Goal: Complete application form

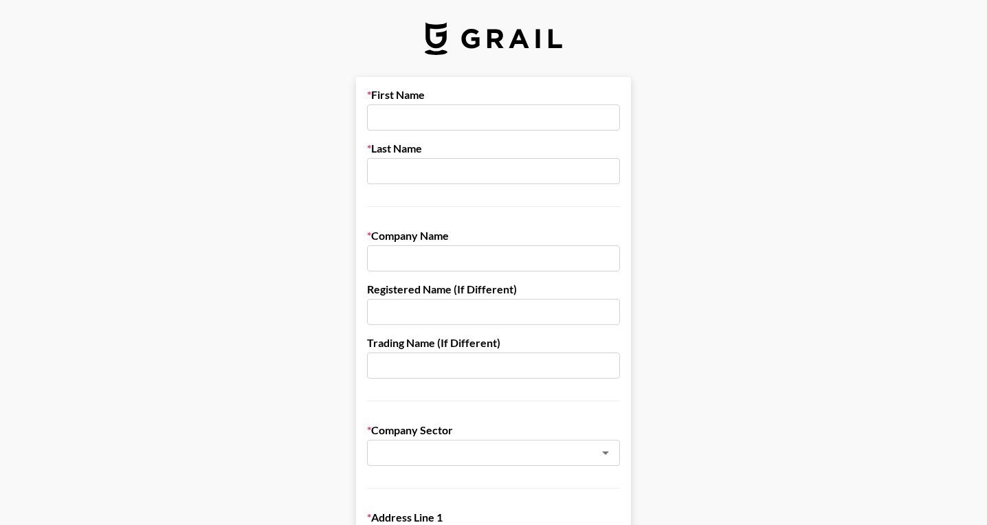
type input "i"
type input "Icey"
click at [492, 178] on input "text" at bounding box center [493, 171] width 253 height 26
type input "Q"
type input "[PERSON_NAME]"
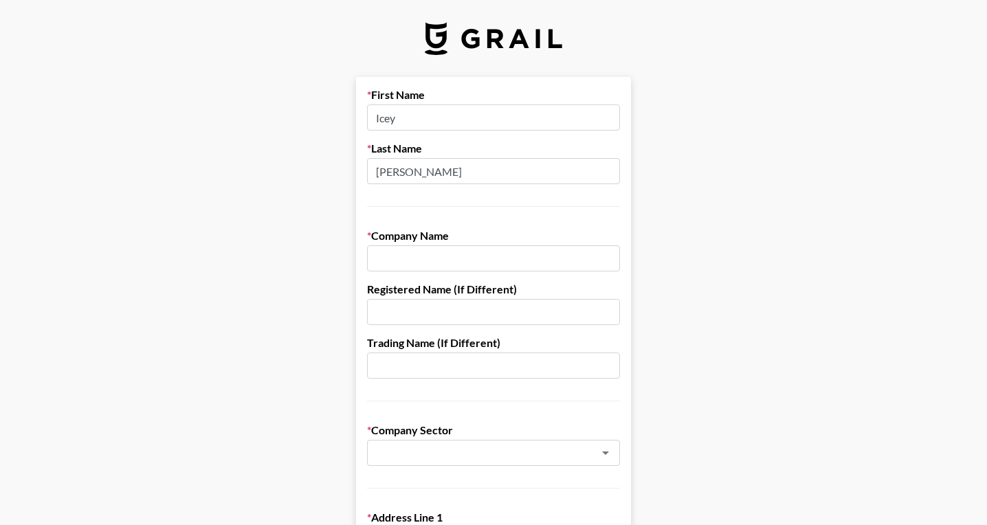
click at [489, 269] on input "text" at bounding box center [493, 258] width 253 height 26
click at [422, 257] on input "Pixocial Technology" at bounding box center [493, 258] width 253 height 26
drag, startPoint x: 514, startPoint y: 257, endPoint x: 577, endPoint y: 260, distance: 64.0
click at [577, 260] on input "Pixocial Hong Kong LimitedTechnology" at bounding box center [493, 258] width 253 height 26
click at [417, 262] on input "Pixocial Hong Kong Limited" at bounding box center [493, 258] width 253 height 26
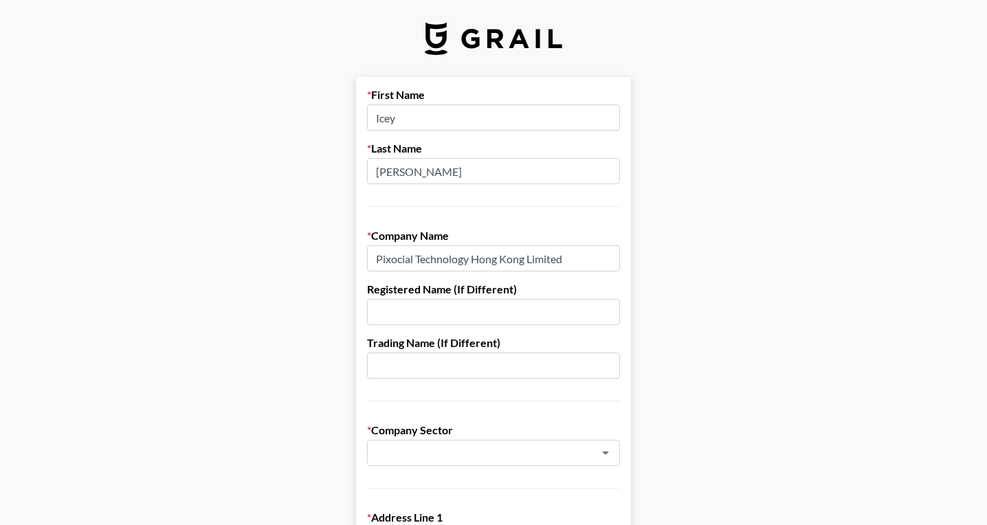
click at [463, 315] on input "text" at bounding box center [493, 312] width 253 height 26
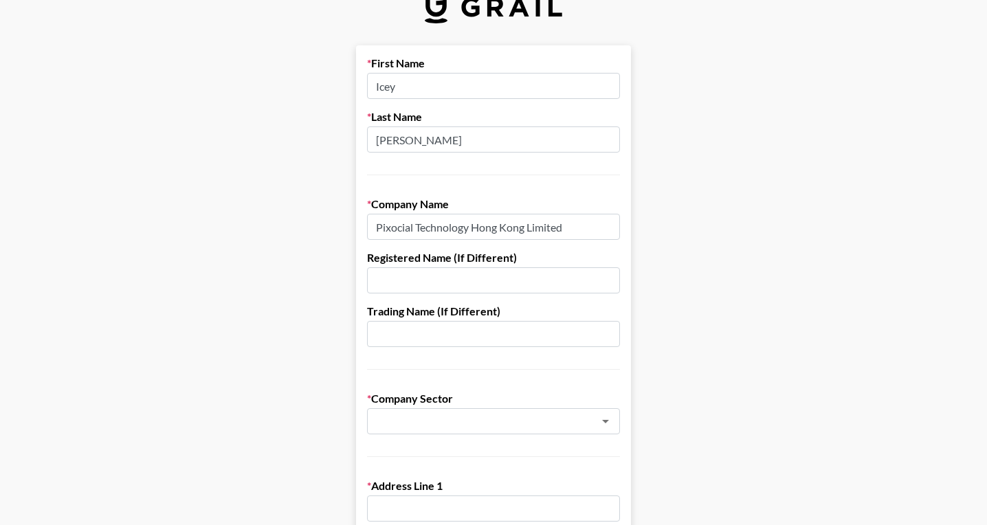
drag, startPoint x: 478, startPoint y: 226, endPoint x: 533, endPoint y: 217, distance: 55.8
click at [478, 226] on input "Pixocial Technology Hong Kong Limited" at bounding box center [493, 227] width 253 height 26
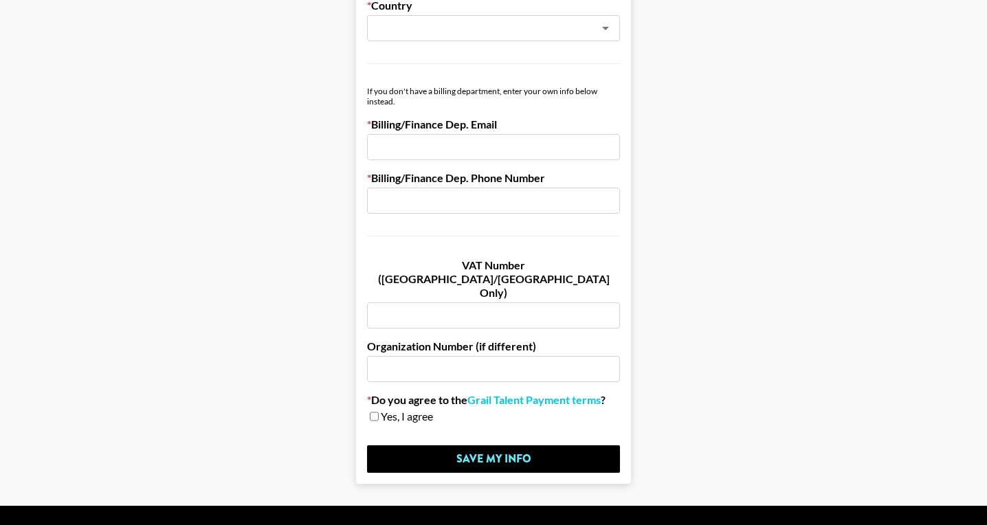
scroll to position [0, 0]
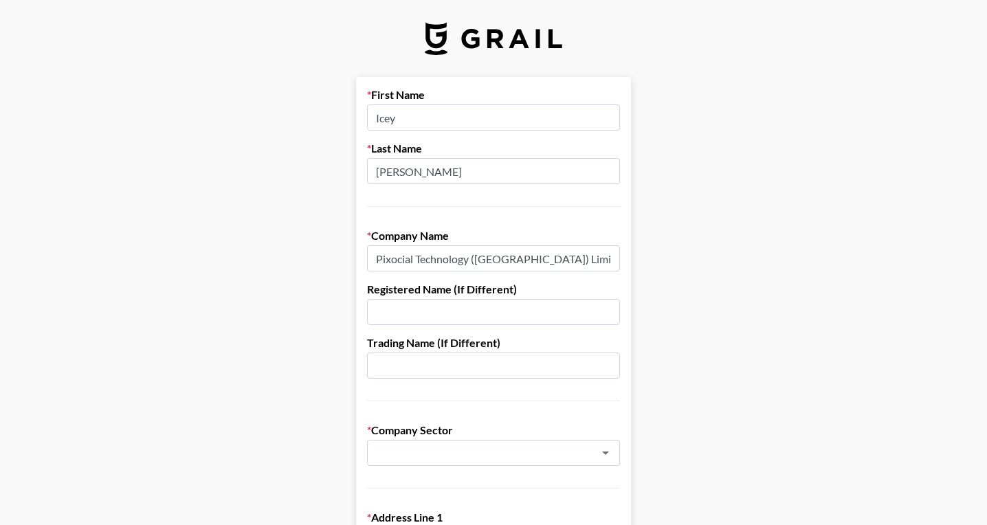
click at [410, 122] on input "Icey" at bounding box center [493, 117] width 253 height 26
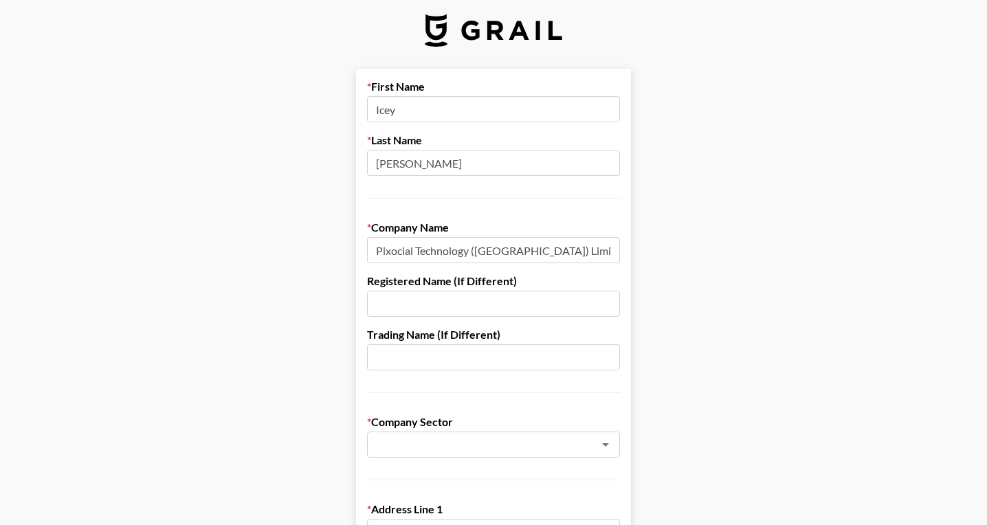
click at [447, 246] on input "Pixocial Technology ([GEOGRAPHIC_DATA]) Limited" at bounding box center [493, 250] width 253 height 26
paste input "Hong Kong Limited"
type input "Pixocial Hong Kong Limited"
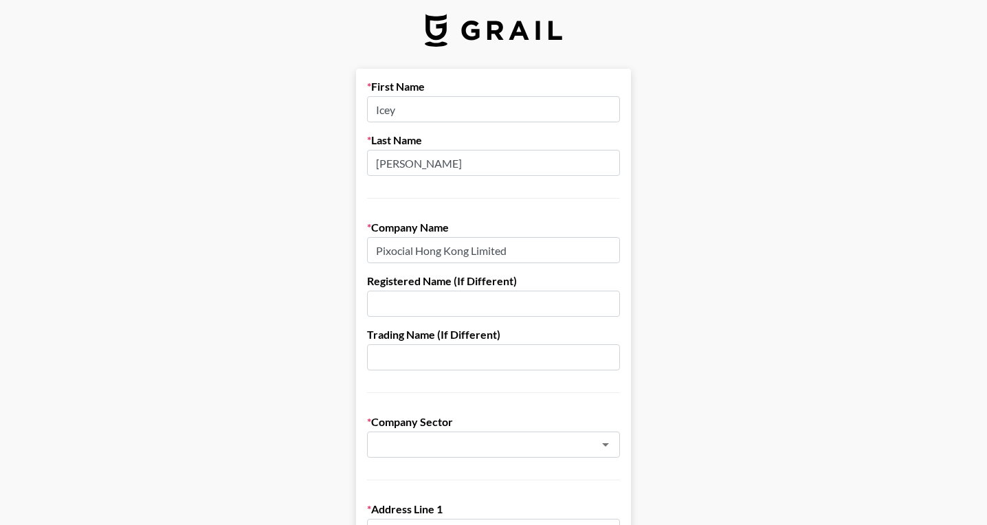
click at [467, 304] on input "text" at bounding box center [493, 304] width 253 height 26
click at [446, 367] on input "text" at bounding box center [493, 357] width 253 height 26
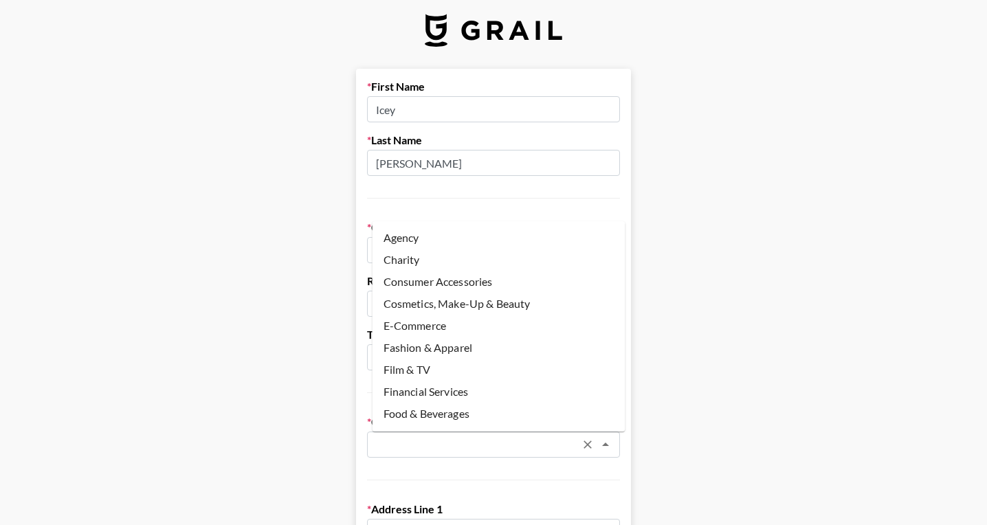
click at [467, 448] on input "text" at bounding box center [475, 445] width 200 height 16
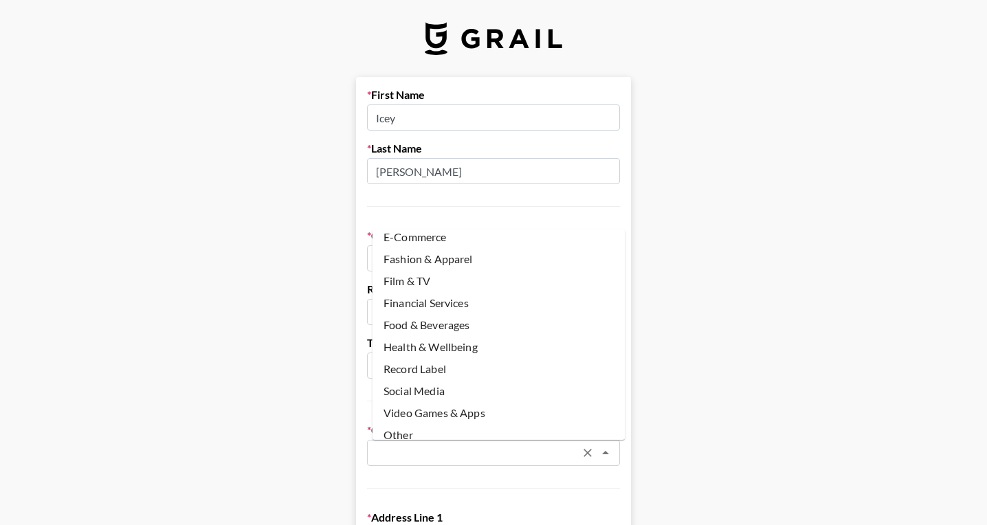
scroll to position [104, 0]
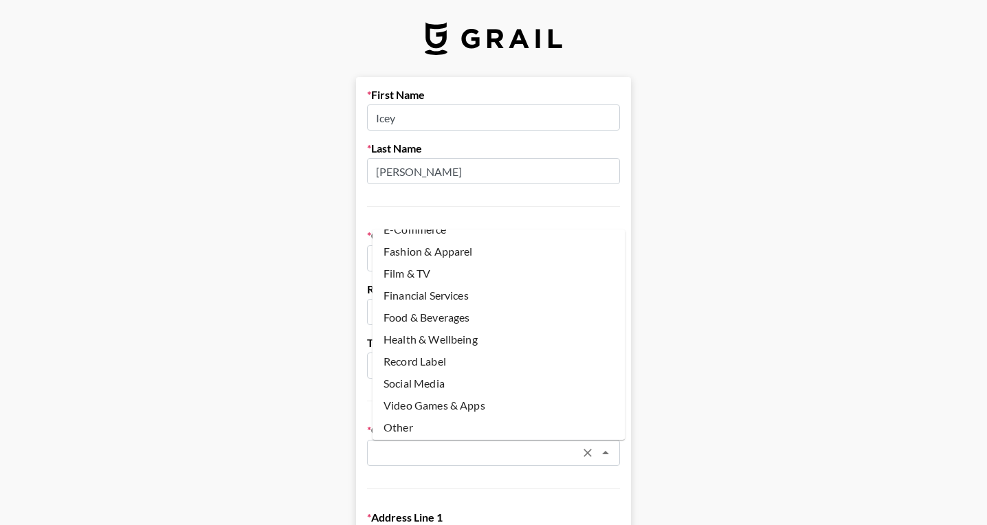
click at [474, 403] on li "Video Games & Apps" at bounding box center [499, 406] width 253 height 22
type input "Video Games & Apps"
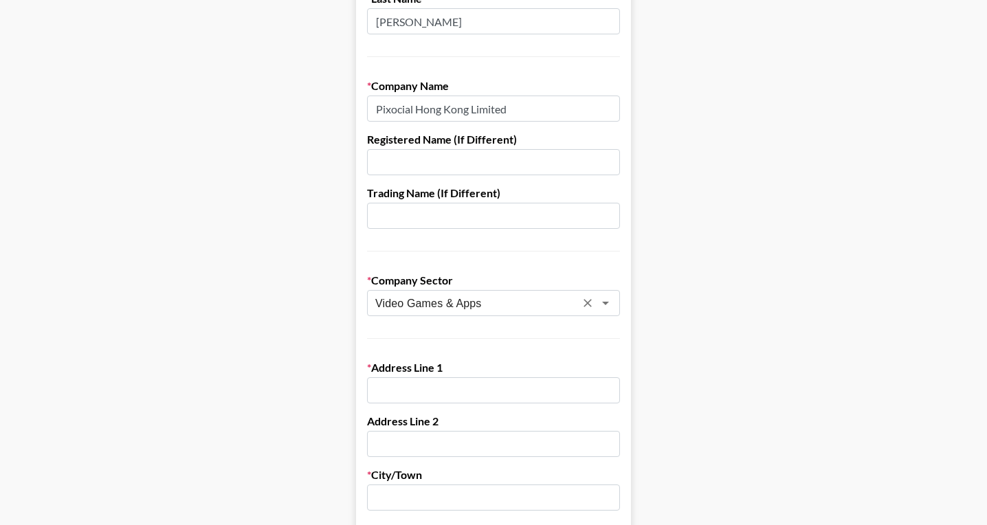
scroll to position [198, 0]
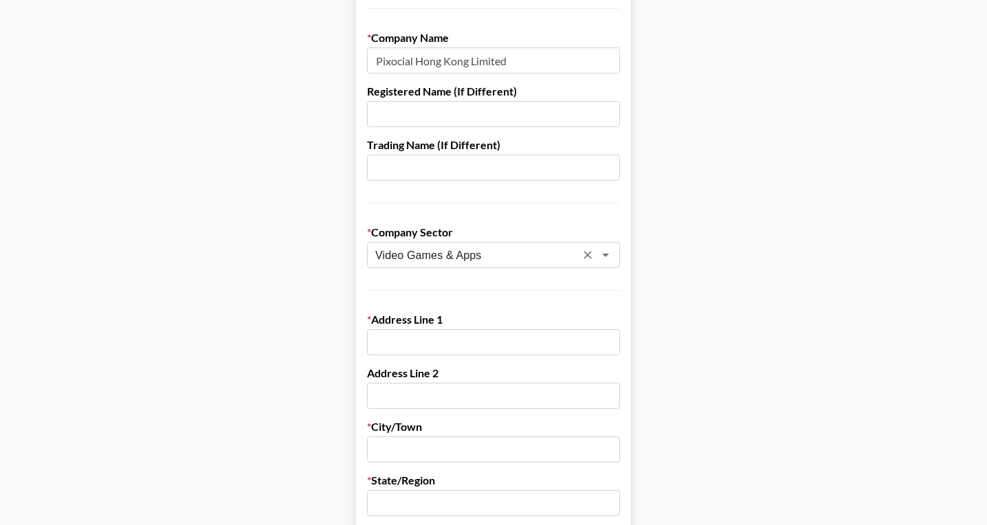
click at [510, 350] on input "text" at bounding box center [493, 342] width 253 height 26
paste input "[STREET_ADDRESS]"
drag, startPoint x: 511, startPoint y: 344, endPoint x: 622, endPoint y: 342, distance: 111.4
click at [620, 342] on input "[STREET_ADDRESS]" at bounding box center [493, 342] width 253 height 26
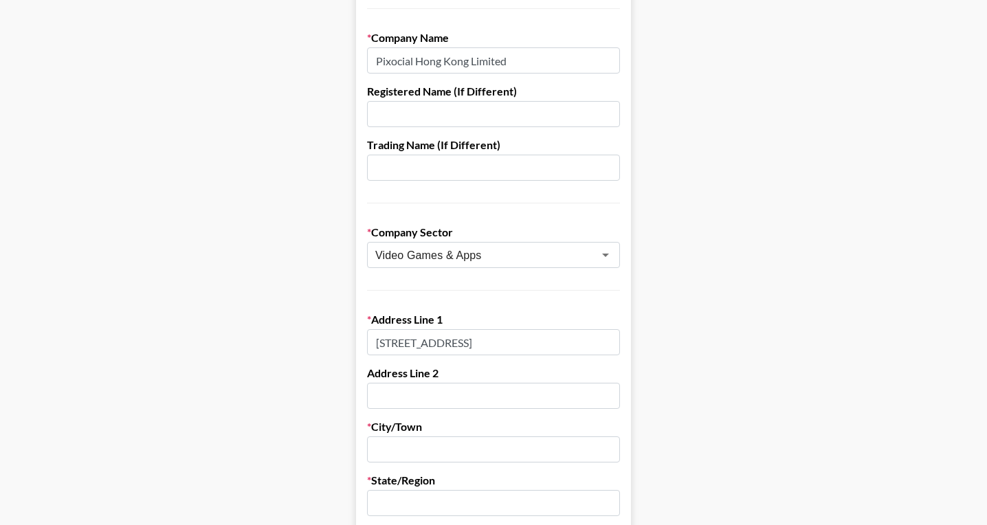
scroll to position [0, 123]
type input "[STREET_ADDRESS]"
click at [404, 452] on input "text" at bounding box center [493, 450] width 253 height 26
paste input ", Kowloon, [GEOGRAPHIC_DATA]"
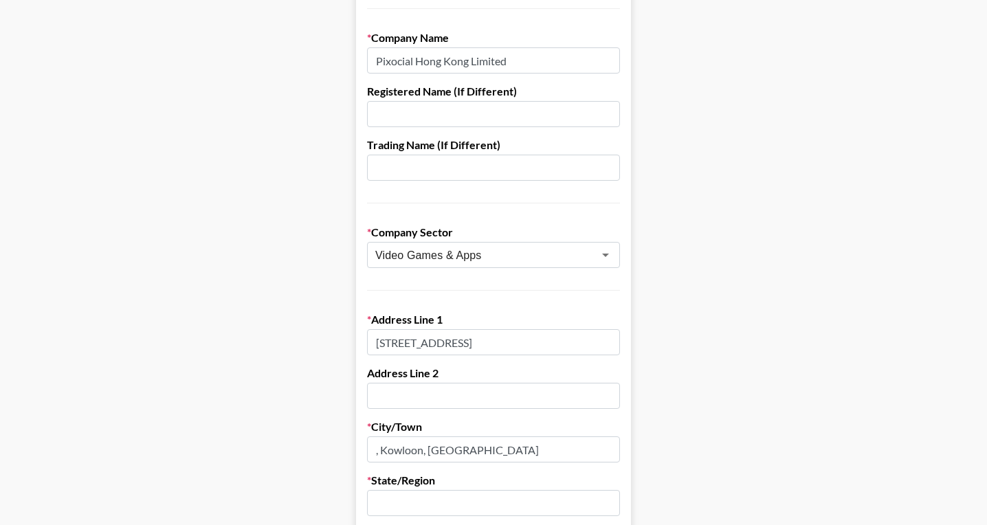
click at [387, 450] on input ", Kowloon, [GEOGRAPHIC_DATA]" at bounding box center [493, 450] width 253 height 26
drag, startPoint x: 424, startPoint y: 449, endPoint x: 496, endPoint y: 447, distance: 71.5
click at [496, 447] on input "Kowloon, [GEOGRAPHIC_DATA]" at bounding box center [493, 450] width 253 height 26
type input "Kowloon"
click at [423, 508] on input "text" at bounding box center [493, 503] width 253 height 26
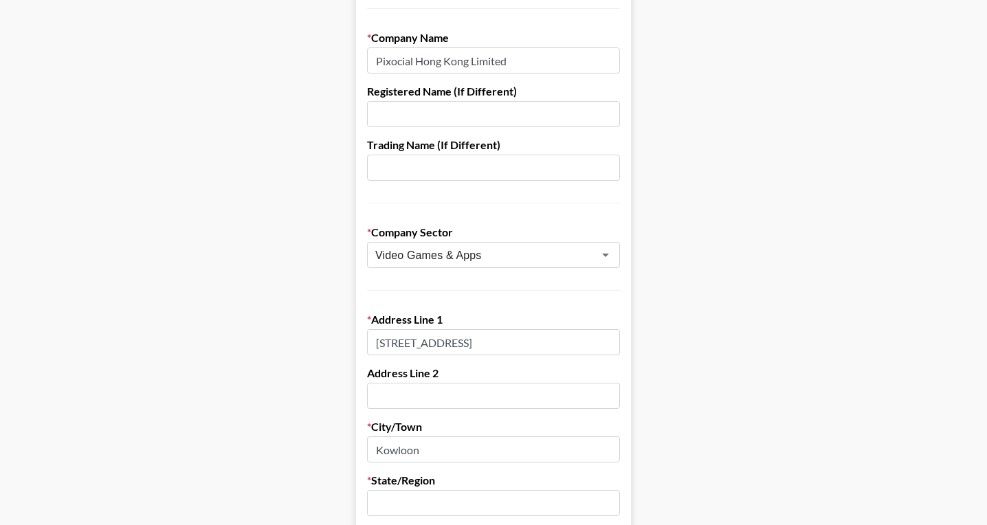
paste input ", [GEOGRAPHIC_DATA]"
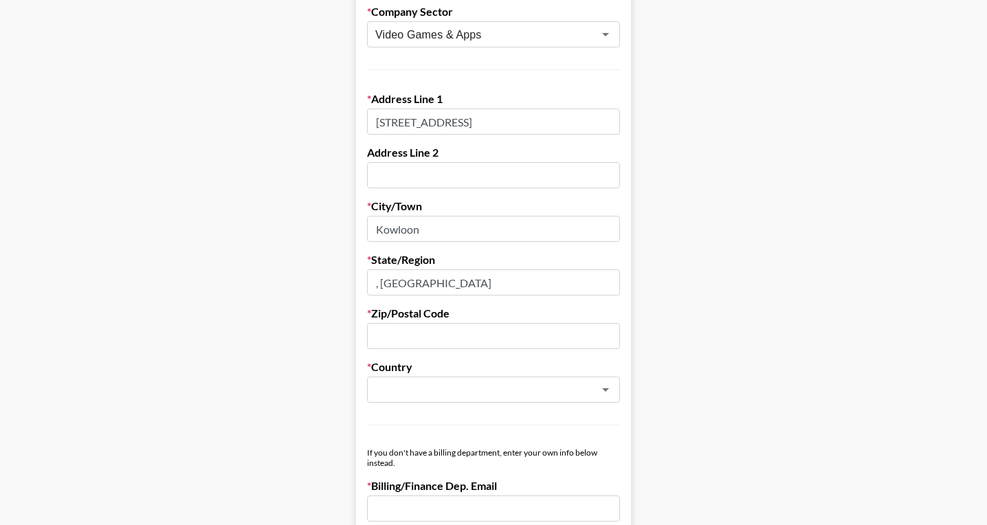
drag, startPoint x: 386, startPoint y: 281, endPoint x: 369, endPoint y: 282, distance: 16.5
click at [369, 282] on form "First Name Icey Last Name [PERSON_NAME] Company Name Pixocial Hong Kong Limited…" at bounding box center [493, 251] width 275 height 1187
type input "[GEOGRAPHIC_DATA]"
click at [411, 337] on input "text" at bounding box center [493, 336] width 253 height 26
click at [395, 400] on div "​" at bounding box center [493, 390] width 253 height 26
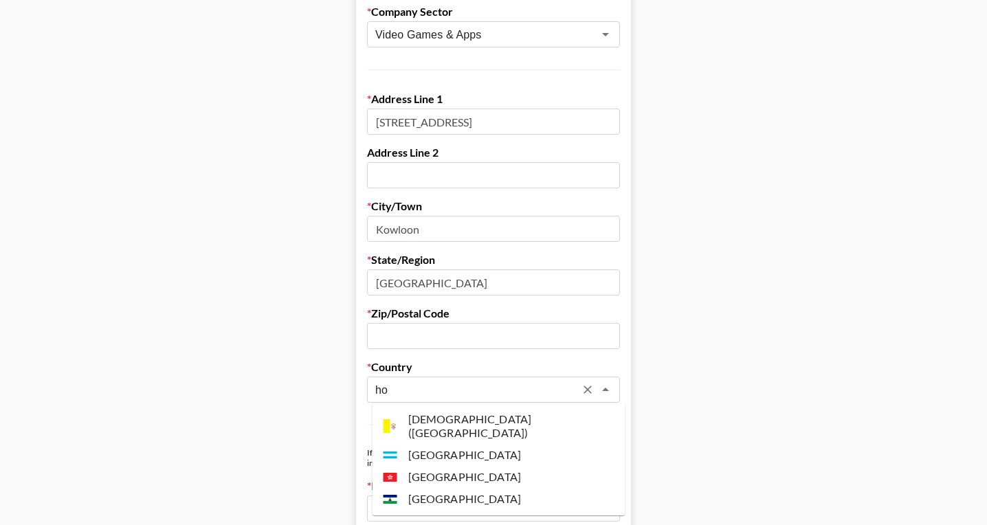
click at [471, 466] on li "[GEOGRAPHIC_DATA]" at bounding box center [499, 477] width 253 height 22
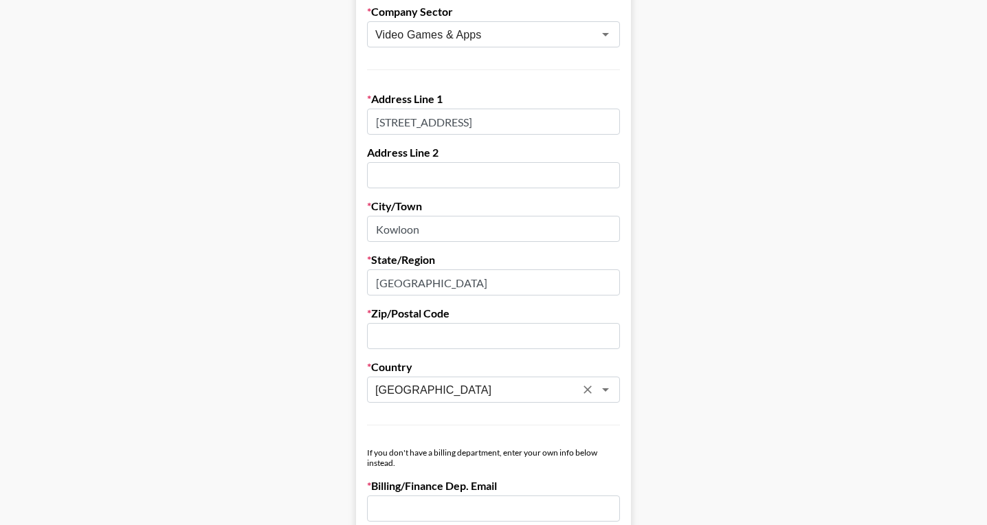
type input "[GEOGRAPHIC_DATA]"
click at [478, 342] on input "text" at bounding box center [493, 336] width 253 height 26
paste input "0000"
type input "0000"
click at [670, 390] on main "First Name Icey Last Name [PERSON_NAME] Company Name Pixocial Hong Kong Limited…" at bounding box center [493, 251] width 965 height 1187
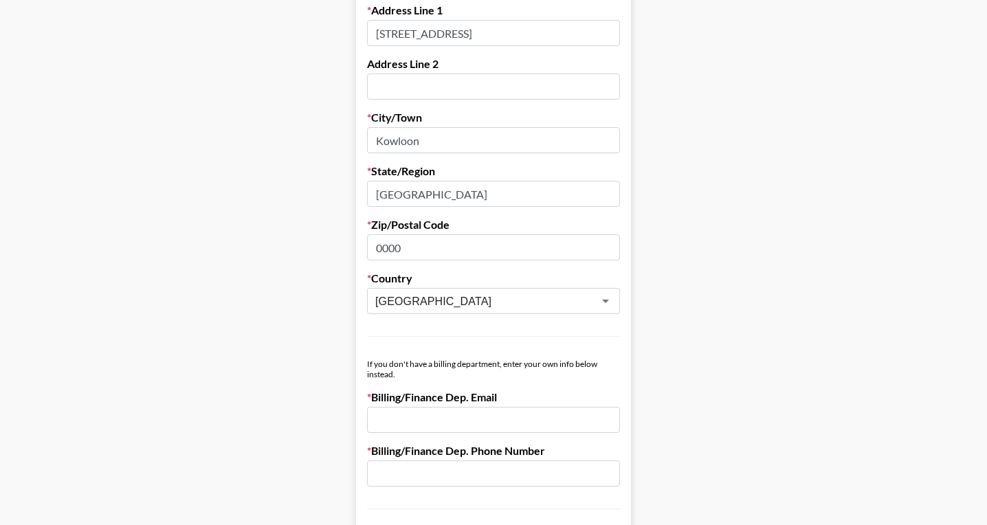
scroll to position [555, 0]
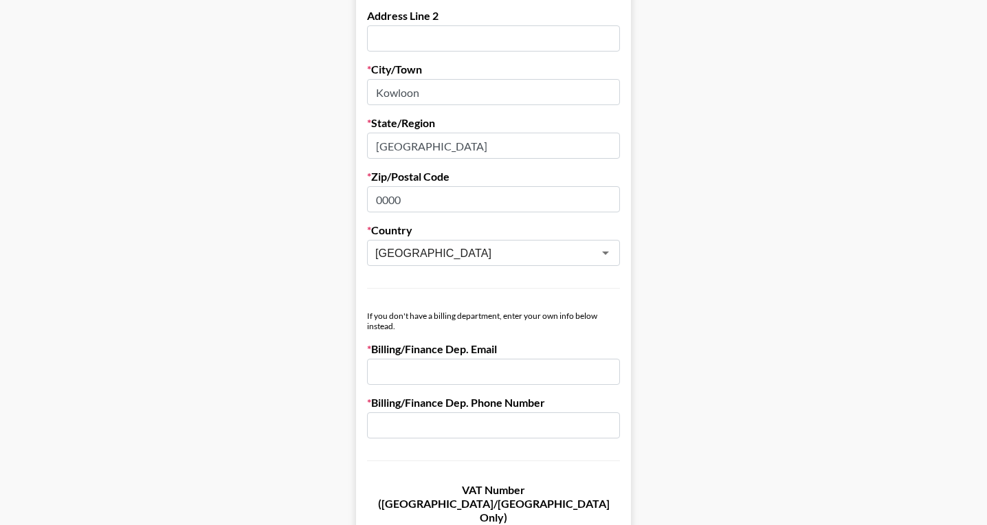
click at [481, 375] on input "email" at bounding box center [493, 372] width 253 height 26
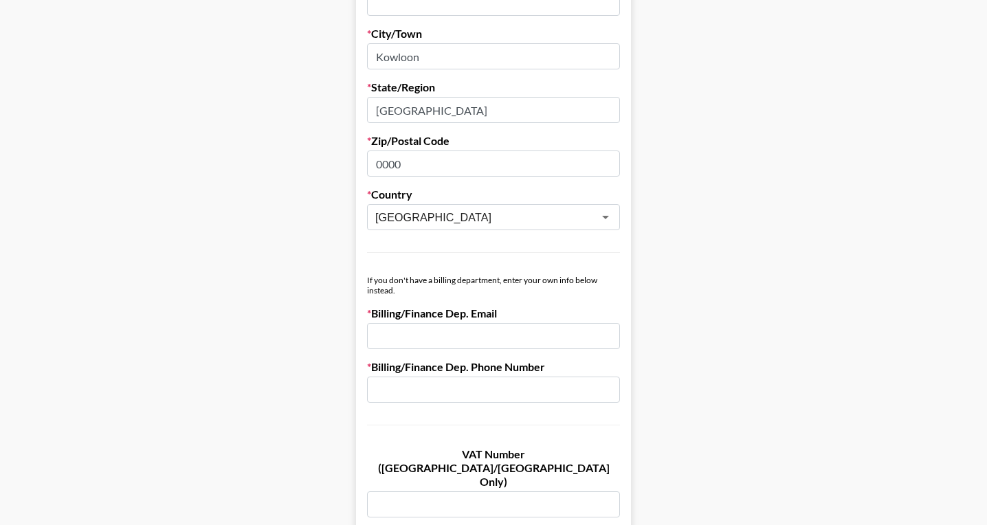
scroll to position [629, 0]
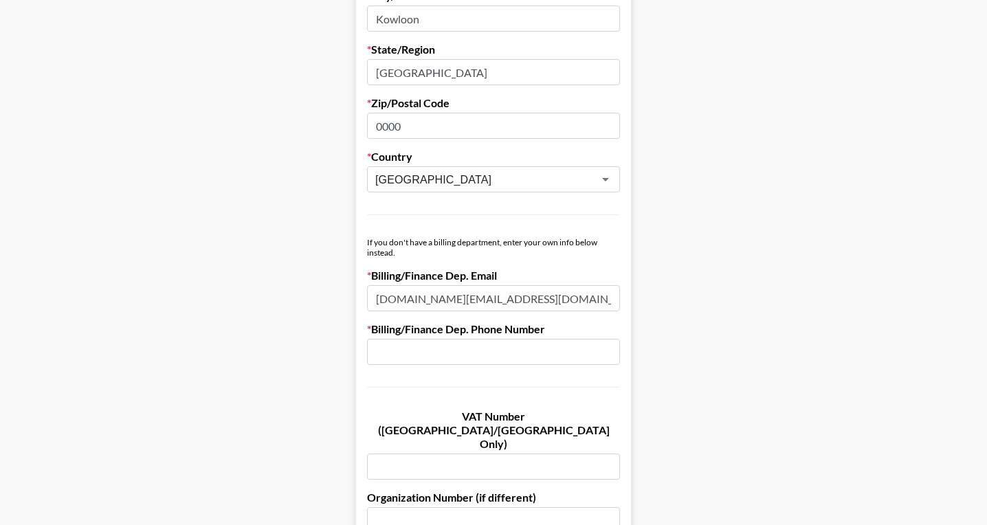
type input "[DOMAIN_NAME][EMAIL_ADDRESS][DOMAIN_NAME]"
click at [512, 355] on input "text" at bounding box center [493, 352] width 253 height 26
type input "-"
click at [541, 256] on div "If you don't have a billing department, enter your own info below instead." at bounding box center [493, 247] width 253 height 21
click at [527, 298] on input "[DOMAIN_NAME][EMAIL_ADDRESS][DOMAIN_NAME]" at bounding box center [493, 298] width 253 height 26
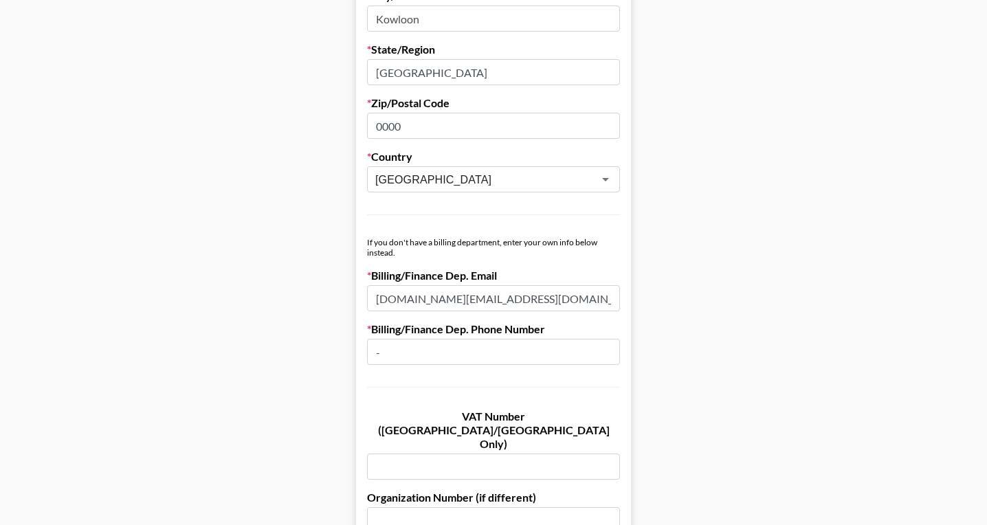
click at [527, 269] on label "Billing/Finance Dep. Email" at bounding box center [493, 276] width 253 height 14
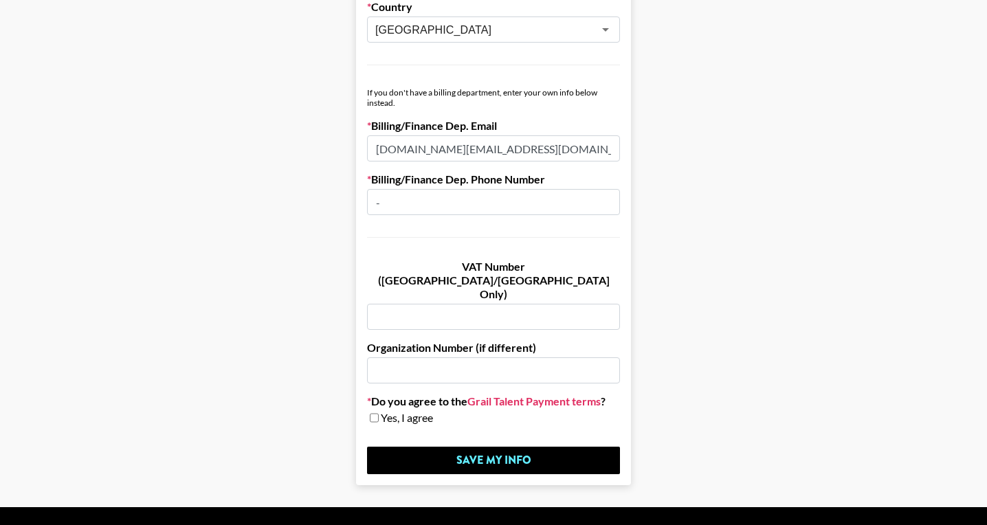
scroll to position [789, 0]
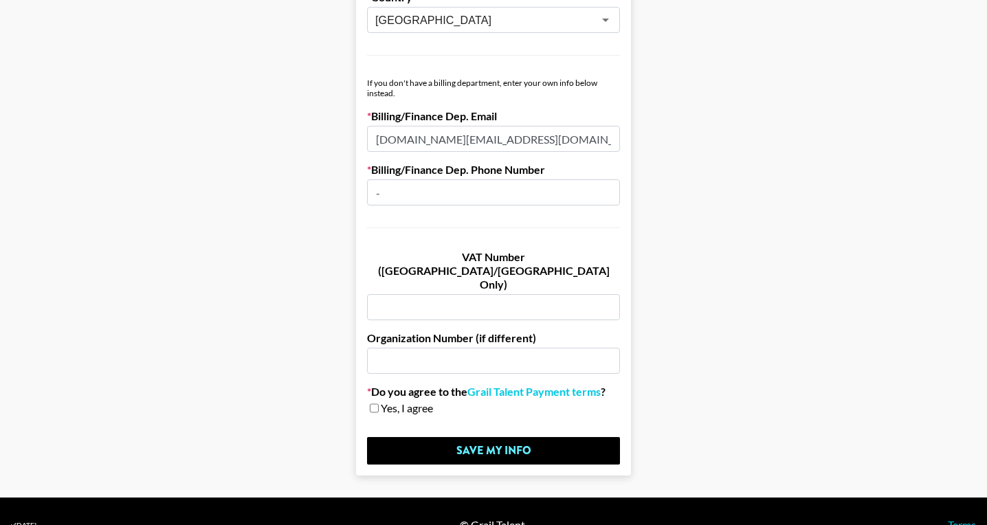
click at [477, 294] on input "text" at bounding box center [493, 307] width 253 height 26
click at [378, 404] on input "checkbox" at bounding box center [374, 409] width 9 height 10
checkbox input "true"
click at [529, 385] on link "Grail Talent Payment terms" at bounding box center [533, 392] width 133 height 14
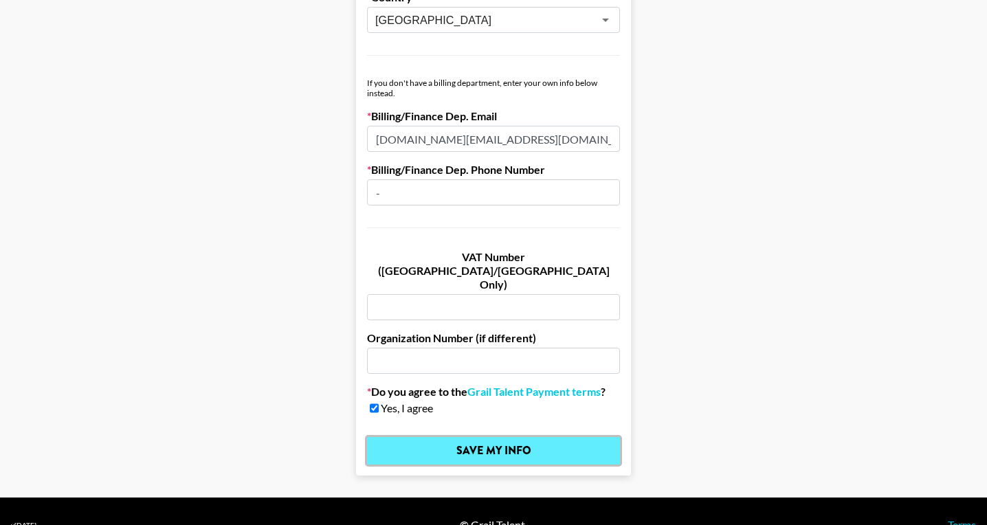
click at [518, 437] on input "Save My Info" at bounding box center [493, 450] width 253 height 27
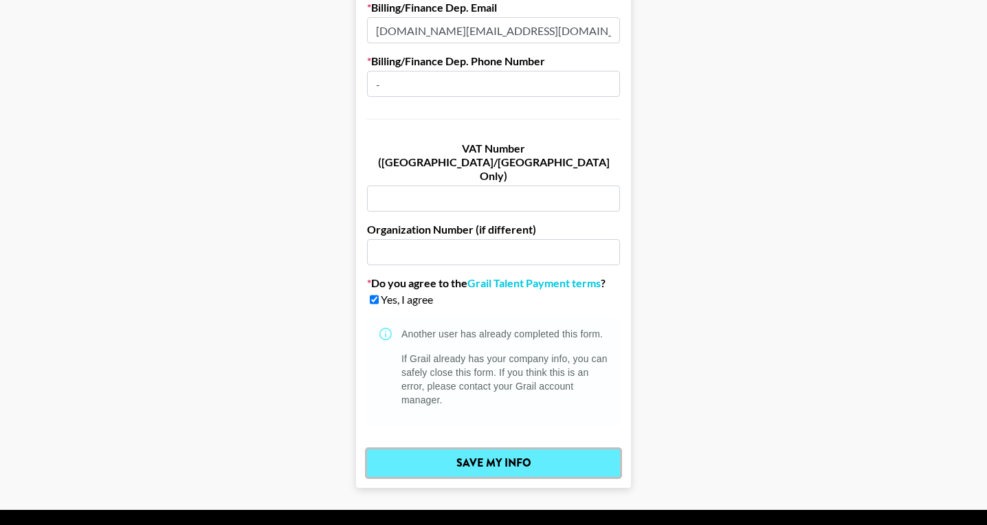
scroll to position [910, 0]
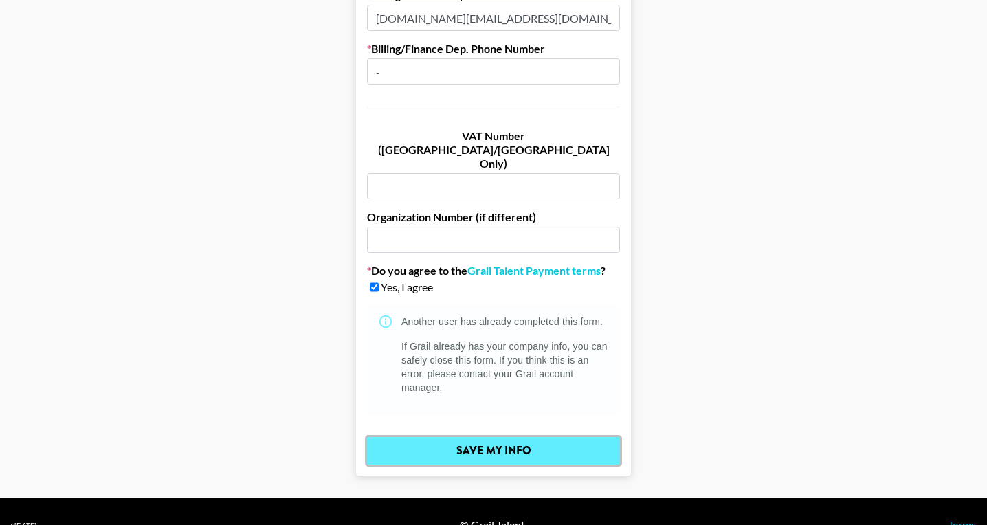
click at [536, 437] on input "Save My Info" at bounding box center [493, 450] width 253 height 27
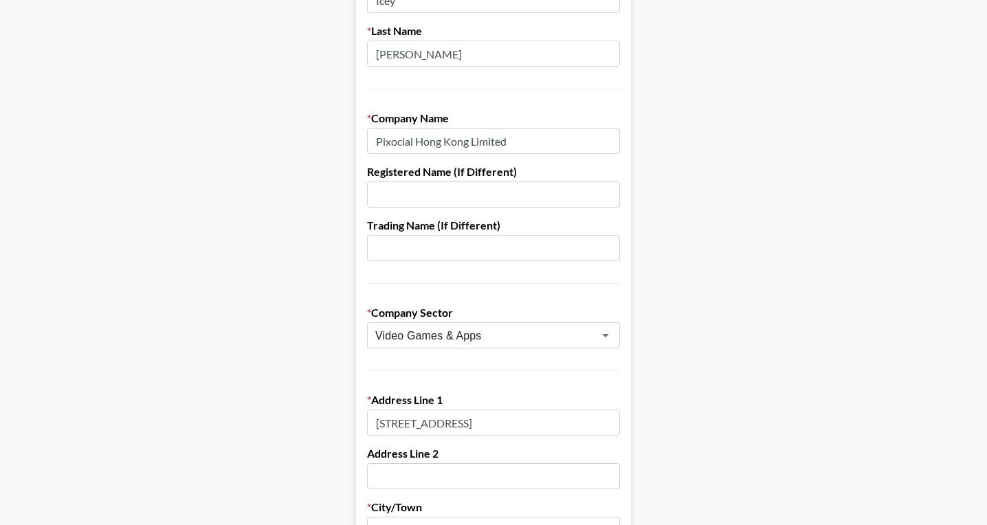
scroll to position [12, 0]
